Goal: Task Accomplishment & Management: Manage account settings

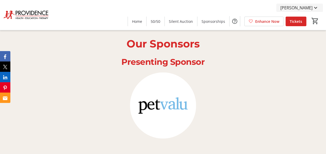
scroll to position [233, 0]
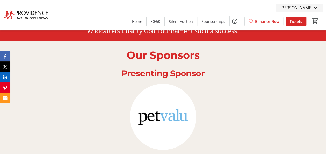
click at [309, 7] on span "[PERSON_NAME]" at bounding box center [296, 8] width 32 height 6
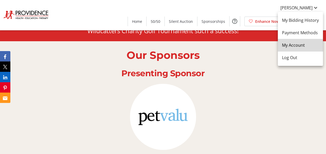
click at [298, 47] on span "My Account" at bounding box center [300, 45] width 37 height 6
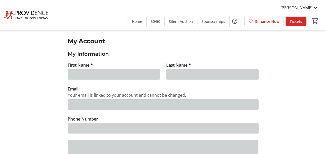
type input "[PERSON_NAME]"
type input "Halwa"
type input "[PERSON_NAME][EMAIL_ADDRESS][DOMAIN_NAME]"
type input "[PHONE_NUMBER]"
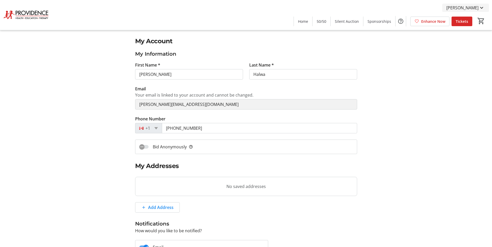
click at [330, 10] on span "[PERSON_NAME]" at bounding box center [462, 8] width 32 height 6
click at [330, 17] on link "My Bidding History" at bounding box center [466, 20] width 45 height 12
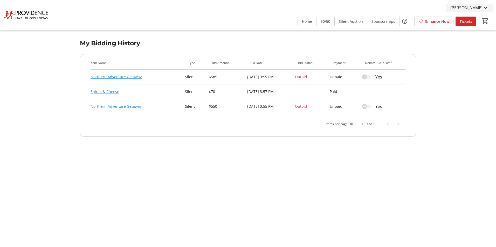
click at [330, 9] on span "[PERSON_NAME]" at bounding box center [466, 8] width 32 height 6
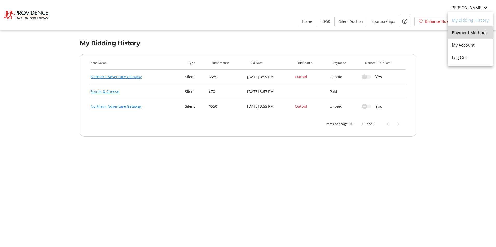
click at [330, 34] on span "Payment Methods" at bounding box center [470, 33] width 37 height 6
